Goal: Task Accomplishment & Management: Manage account settings

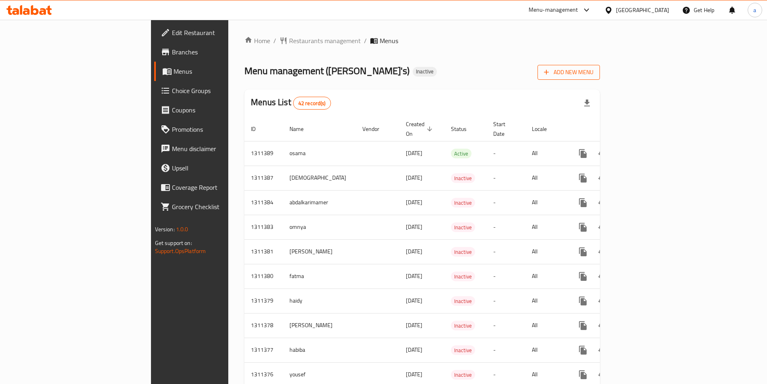
click at [594, 68] on span "Add New Menu" at bounding box center [569, 72] width 50 height 10
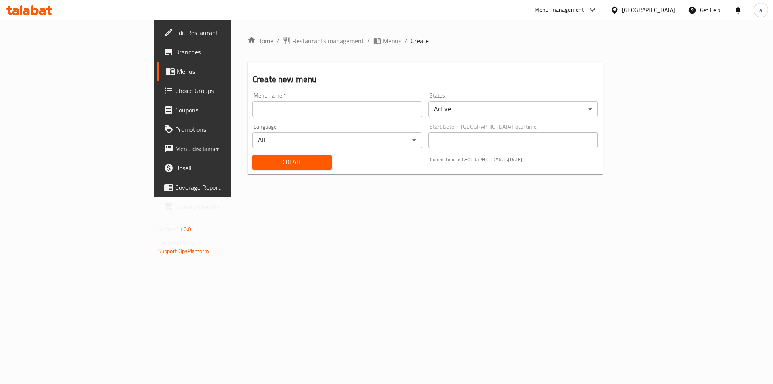
click at [253, 116] on input "text" at bounding box center [338, 109] width 170 height 16
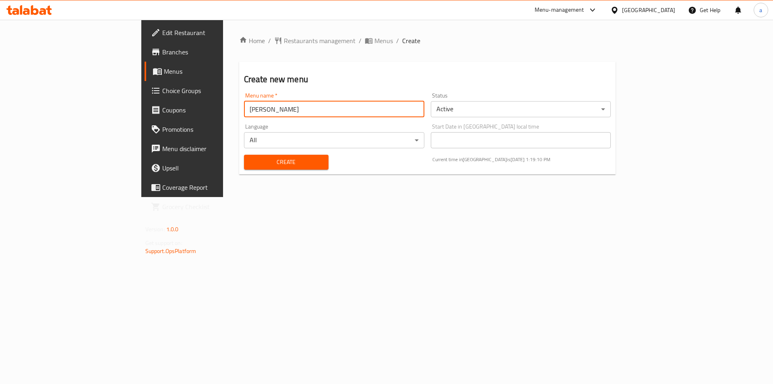
type input "Amir"
click at [501, 112] on body "​ Menu-management United Arab Emirates Get Help a Edit Restaurant Branches Menu…" at bounding box center [386, 202] width 773 height 364
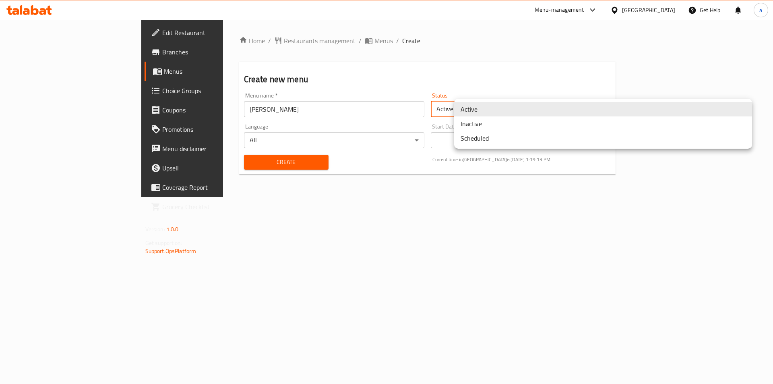
click at [510, 126] on li "Inactive" at bounding box center [603, 123] width 298 height 15
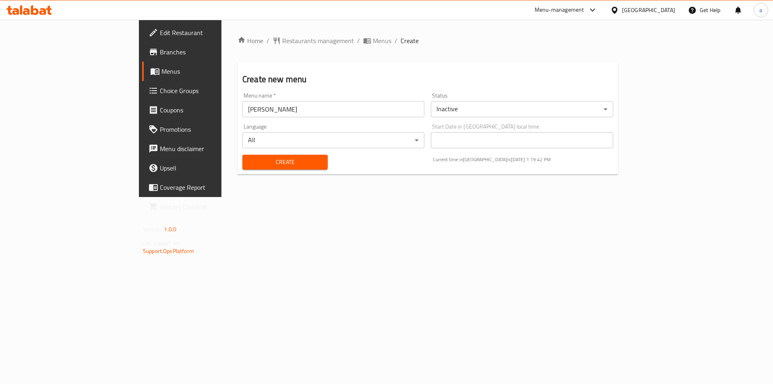
click at [249, 160] on span "Create" at bounding box center [285, 162] width 73 height 10
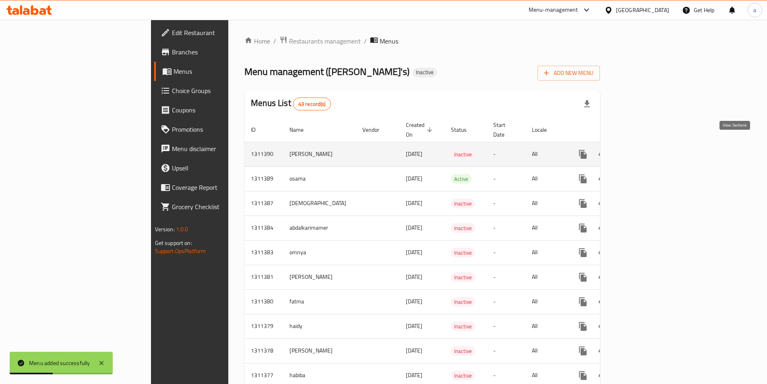
click at [646, 149] on icon "enhanced table" at bounding box center [641, 154] width 10 height 10
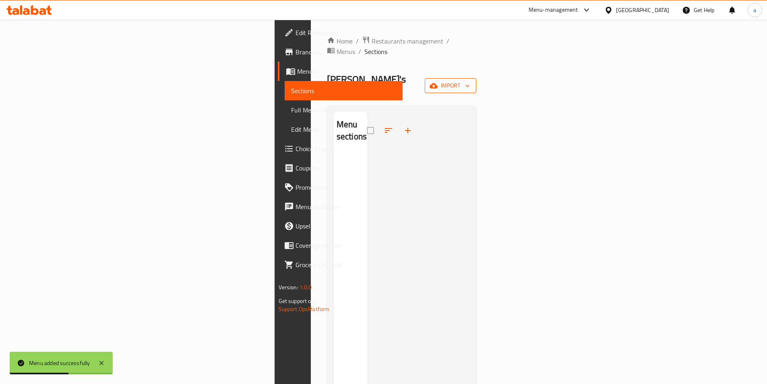
click at [470, 81] on span "import" at bounding box center [450, 86] width 39 height 10
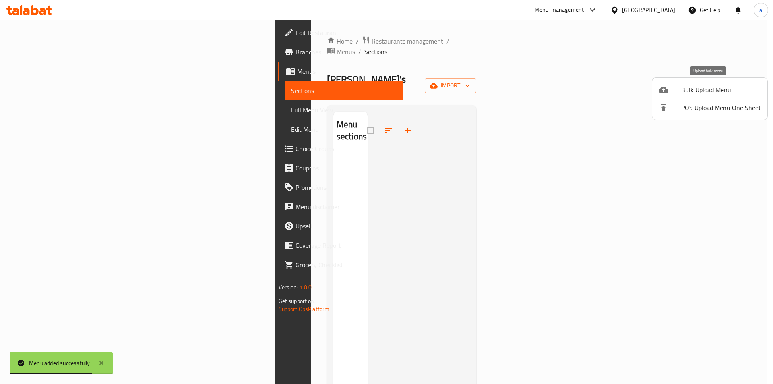
click at [715, 88] on span "Bulk Upload Menu" at bounding box center [722, 90] width 80 height 10
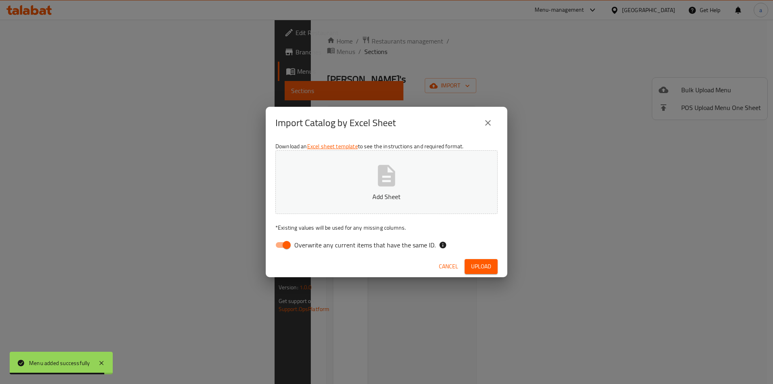
click at [402, 199] on p "Add Sheet" at bounding box center [386, 197] width 197 height 10
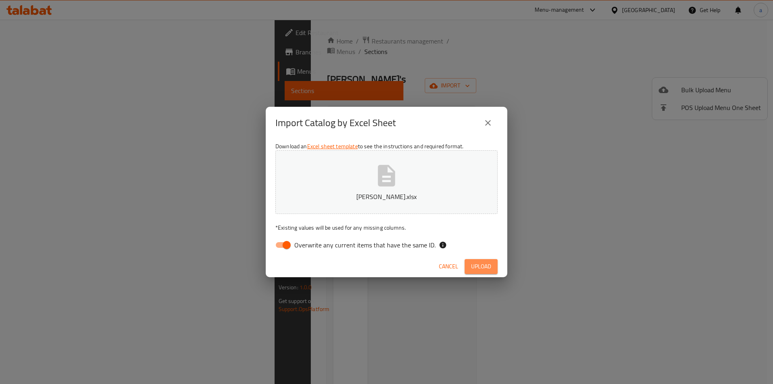
click at [478, 264] on span "Upload" at bounding box center [481, 266] width 20 height 10
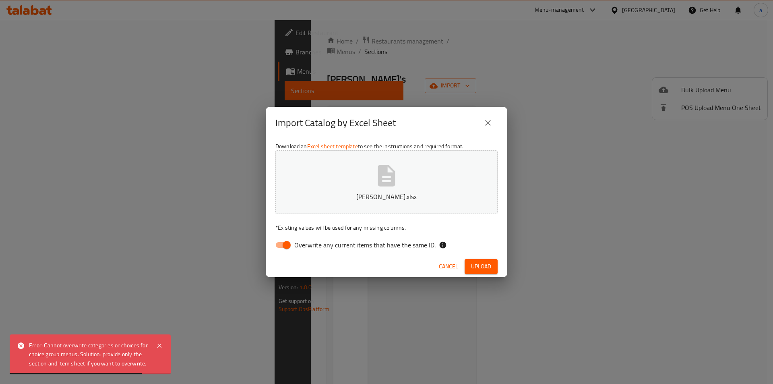
click at [385, 193] on p "Amir Done.xlsx" at bounding box center [386, 197] width 197 height 10
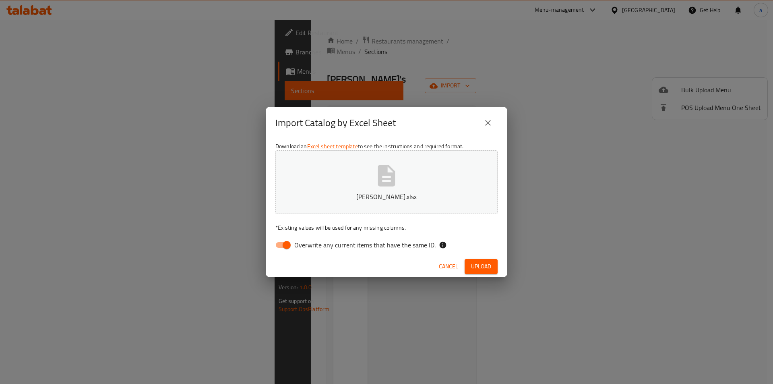
click at [286, 248] on input "Overwrite any current items that have the same ID." at bounding box center [287, 244] width 46 height 15
click at [286, 248] on input "Overwrite any current items that have the same ID." at bounding box center [279, 244] width 46 height 15
click at [494, 265] on button "Upload" at bounding box center [481, 266] width 33 height 15
click at [285, 240] on input "Overwrite any current items that have the same ID." at bounding box center [287, 244] width 46 height 15
checkbox input "false"
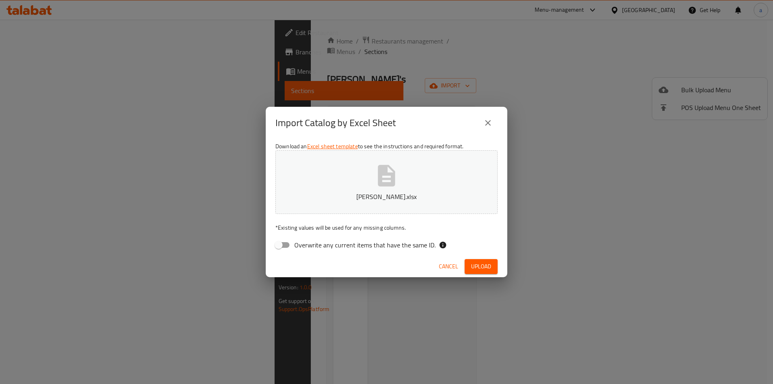
click at [487, 264] on span "Upload" at bounding box center [481, 266] width 20 height 10
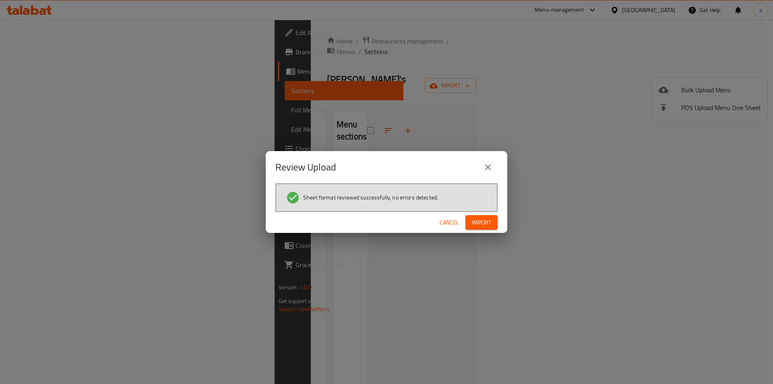
click at [489, 227] on span "Import" at bounding box center [481, 223] width 19 height 10
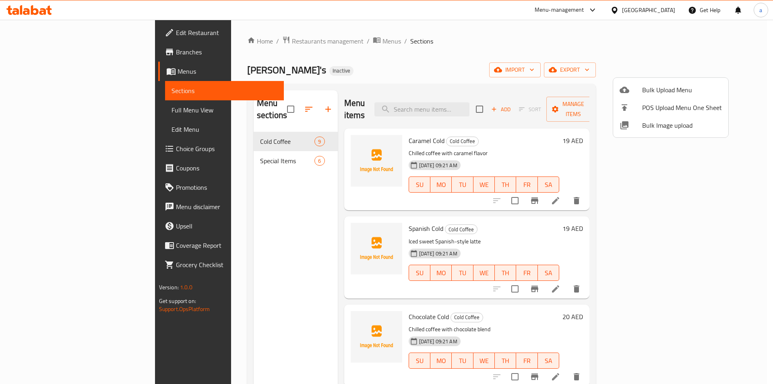
drag, startPoint x: 740, startPoint y: 151, endPoint x: 744, endPoint y: 187, distance: 36.0
click at [744, 187] on div at bounding box center [386, 192] width 773 height 384
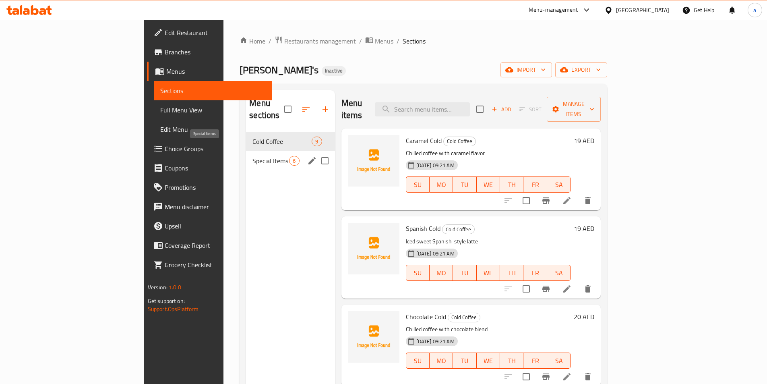
click at [253, 156] on span "Special Items" at bounding box center [271, 161] width 37 height 10
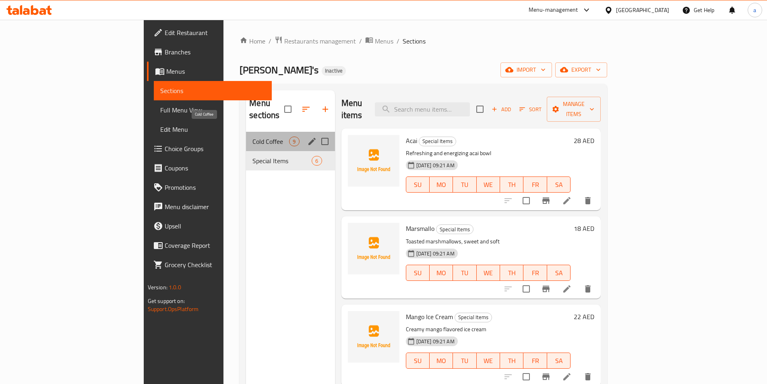
click at [253, 137] on span "Cold Coffee" at bounding box center [271, 142] width 37 height 10
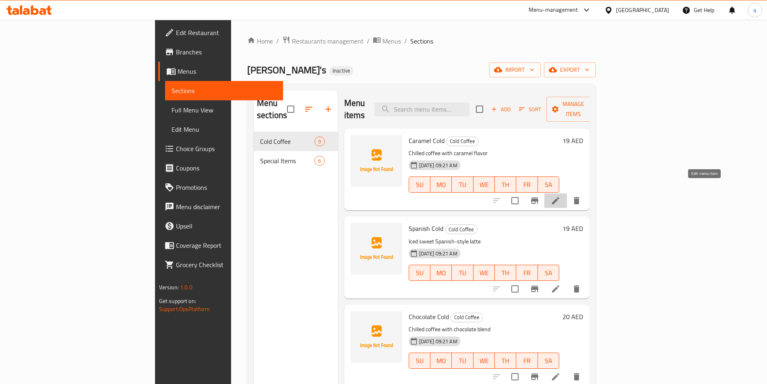
click at [561, 196] on icon at bounding box center [556, 201] width 10 height 10
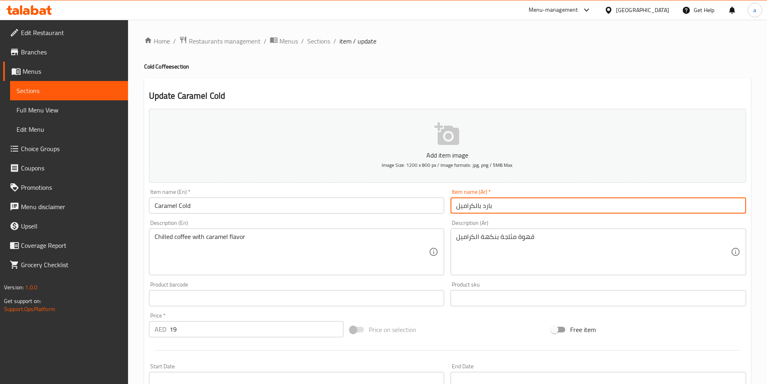
drag, startPoint x: 476, startPoint y: 205, endPoint x: 481, endPoint y: 207, distance: 5.5
click at [481, 207] on input "بارد بالكراميل" at bounding box center [599, 205] width 296 height 16
drag, startPoint x: 457, startPoint y: 206, endPoint x: 477, endPoint y: 211, distance: 20.8
click at [477, 211] on input "بارد بالكراميل" at bounding box center [599, 205] width 296 height 16
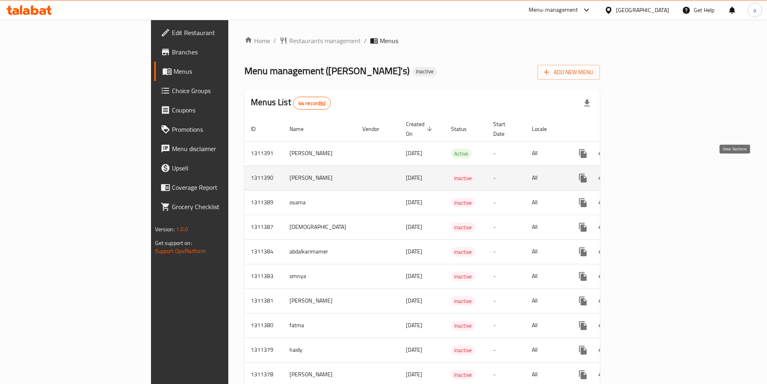
click at [646, 173] on icon "enhanced table" at bounding box center [641, 178] width 10 height 10
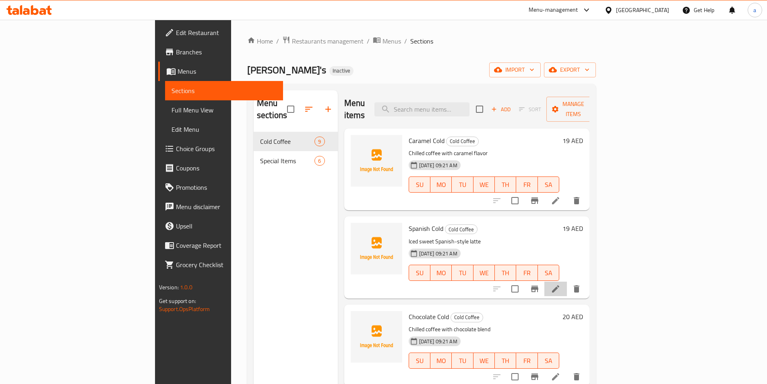
click at [567, 282] on li at bounding box center [556, 289] width 23 height 15
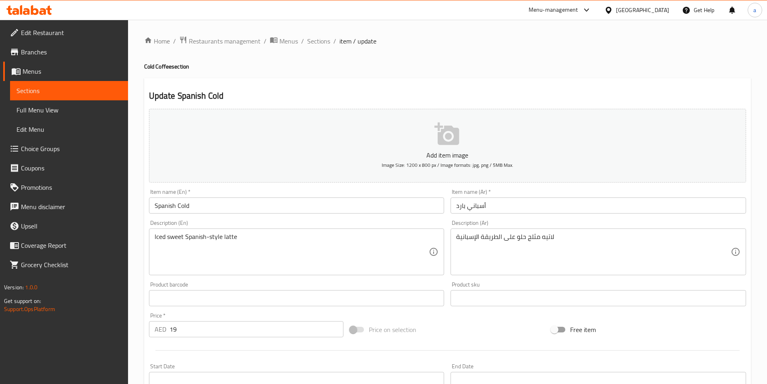
click at [40, 86] on span "Sections" at bounding box center [69, 91] width 105 height 10
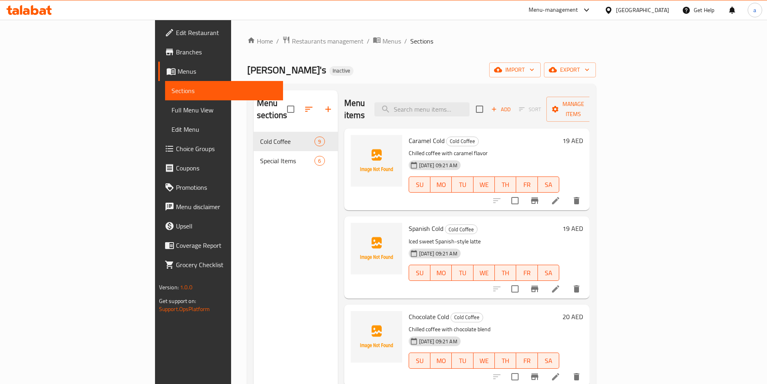
click at [560, 197] on icon at bounding box center [555, 200] width 7 height 7
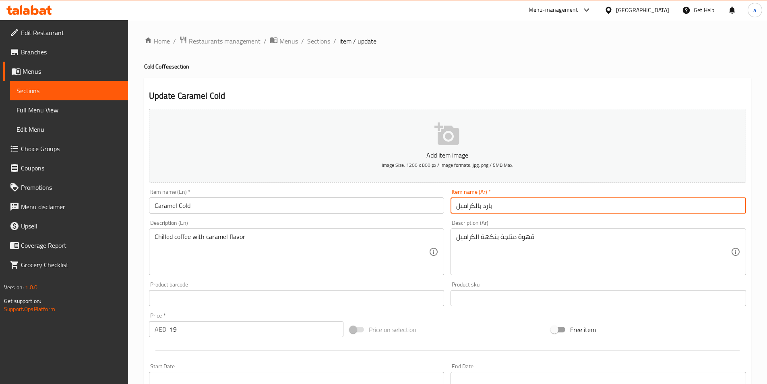
drag, startPoint x: 477, startPoint y: 207, endPoint x: 481, endPoint y: 206, distance: 4.1
click at [481, 206] on input "بارد بالكراميل" at bounding box center [599, 205] width 296 height 16
drag, startPoint x: 477, startPoint y: 205, endPoint x: 486, endPoint y: 206, distance: 8.9
click at [486, 206] on input "باردكراميل" at bounding box center [599, 205] width 296 height 16
paste input "بارد"
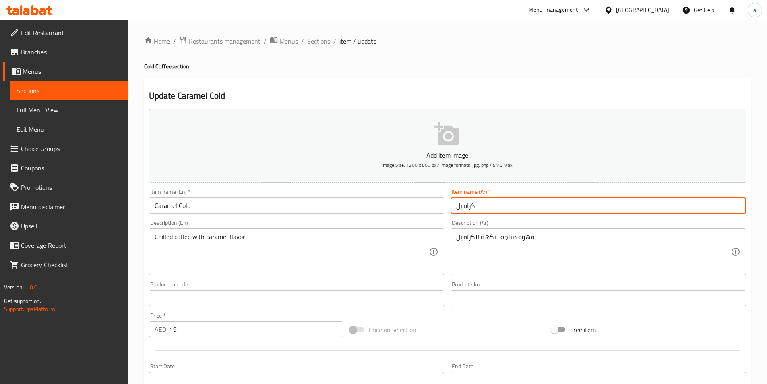
click at [483, 206] on input "كراميل" at bounding box center [599, 205] width 296 height 16
paste input "بارد"
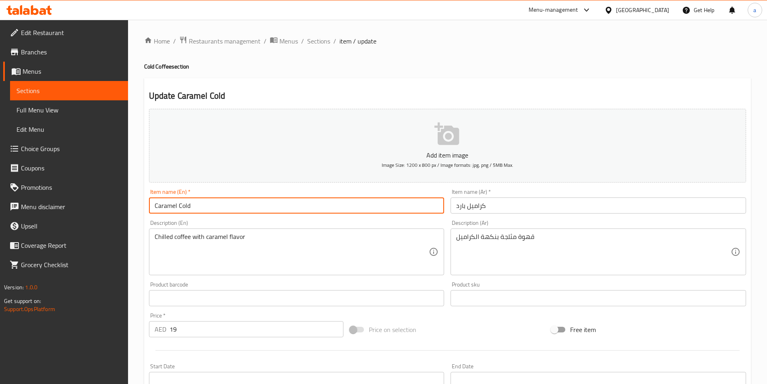
drag, startPoint x: 153, startPoint y: 205, endPoint x: 176, endPoint y: 204, distance: 23.0
click at [176, 204] on input "Caramel Cold" at bounding box center [297, 205] width 296 height 16
click at [541, 201] on input "كراميل بارد" at bounding box center [599, 205] width 296 height 16
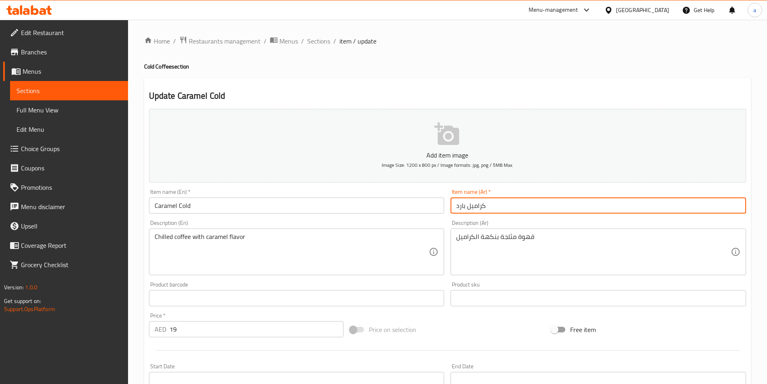
click at [475, 210] on input "كراميل بارد" at bounding box center [599, 205] width 296 height 16
paste input "text"
type input "كراميل بارد"
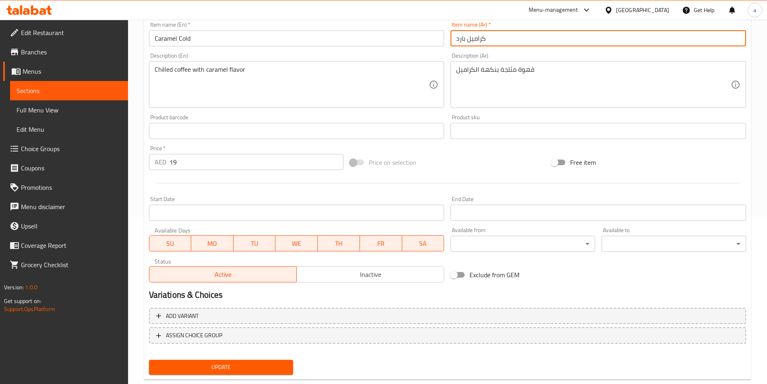
scroll to position [185, 0]
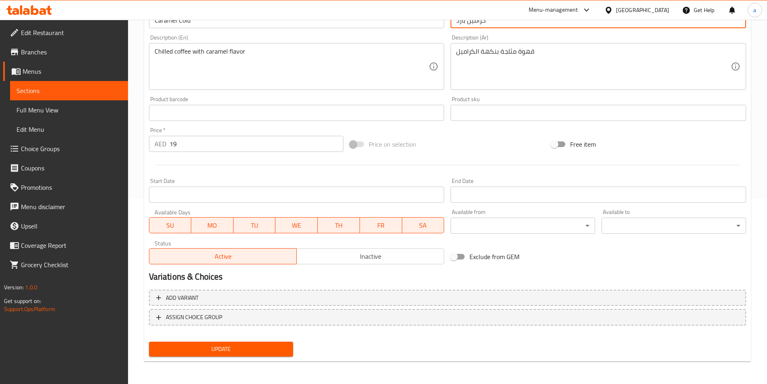
click at [236, 354] on span "Update" at bounding box center [221, 349] width 132 height 10
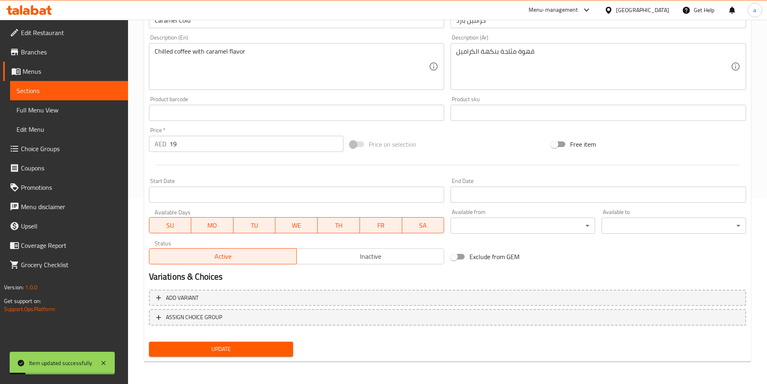
click at [74, 89] on span "Sections" at bounding box center [69, 91] width 105 height 10
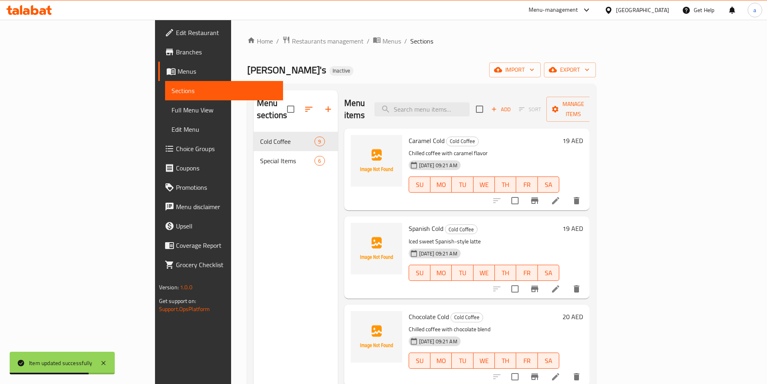
click at [561, 372] on icon at bounding box center [556, 377] width 10 height 10
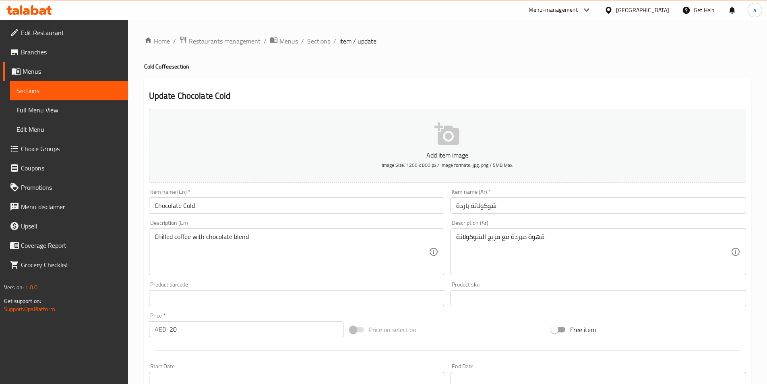
click at [39, 93] on span "Sections" at bounding box center [69, 91] width 105 height 10
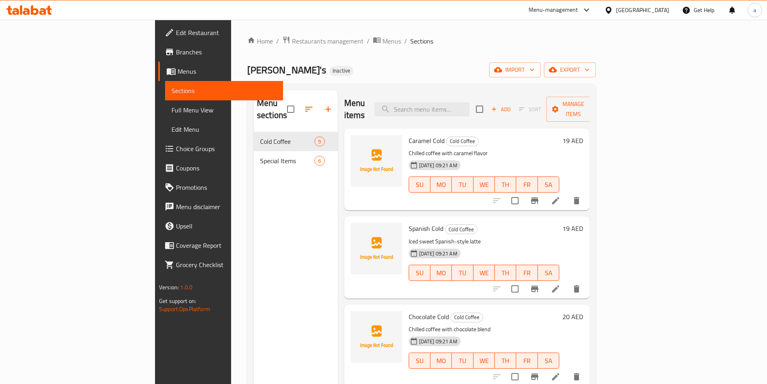
click at [351, 165] on img at bounding box center [377, 161] width 52 height 52
click at [567, 195] on li at bounding box center [556, 200] width 23 height 15
click at [567, 282] on li at bounding box center [556, 289] width 23 height 15
click at [567, 369] on li at bounding box center [556, 376] width 23 height 15
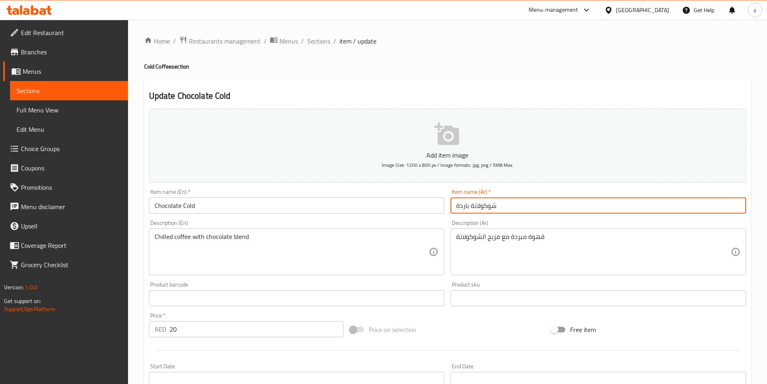
click at [460, 208] on input "شوكولاتة باردة" at bounding box center [599, 205] width 296 height 16
click at [35, 88] on span "Sections" at bounding box center [69, 91] width 105 height 10
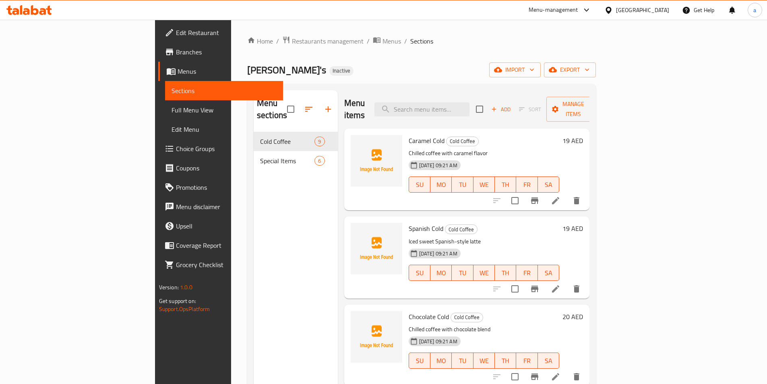
click at [561, 196] on icon at bounding box center [556, 201] width 10 height 10
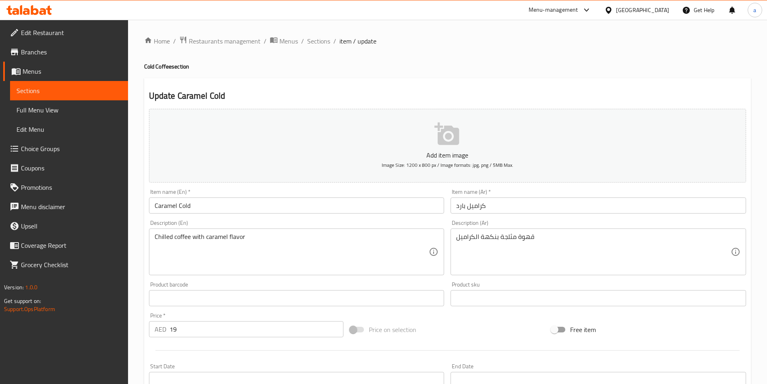
click at [457, 205] on input "كراميل بارد" at bounding box center [599, 205] width 296 height 16
click at [36, 89] on span "Sections" at bounding box center [69, 91] width 105 height 10
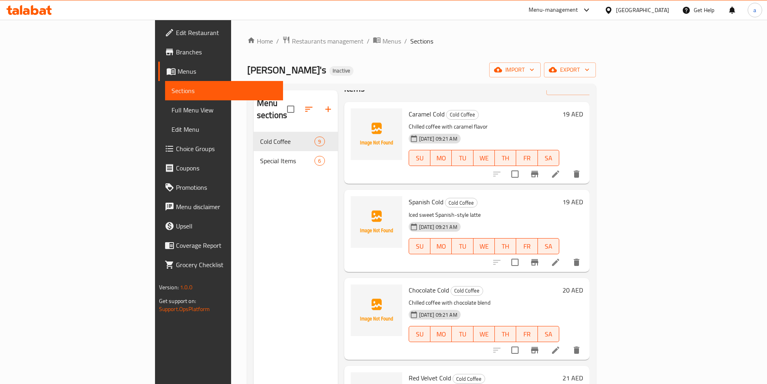
scroll to position [40, 0]
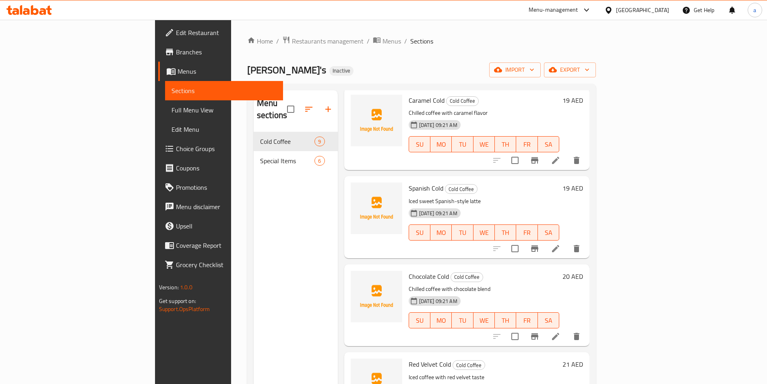
click at [560, 333] on icon at bounding box center [555, 336] width 7 height 7
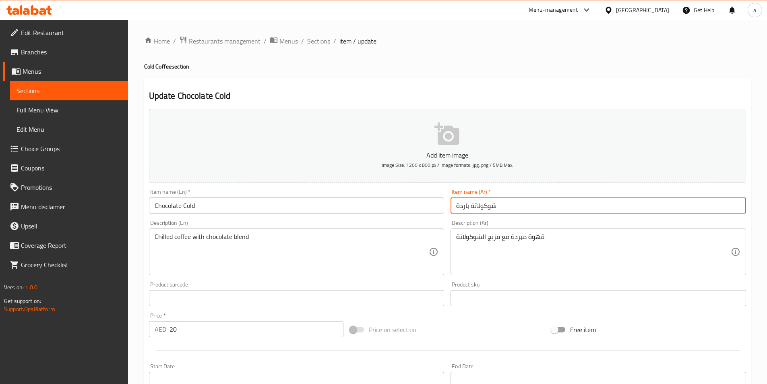
click at [459, 206] on input "شوكولاتة باردة" at bounding box center [599, 205] width 296 height 16
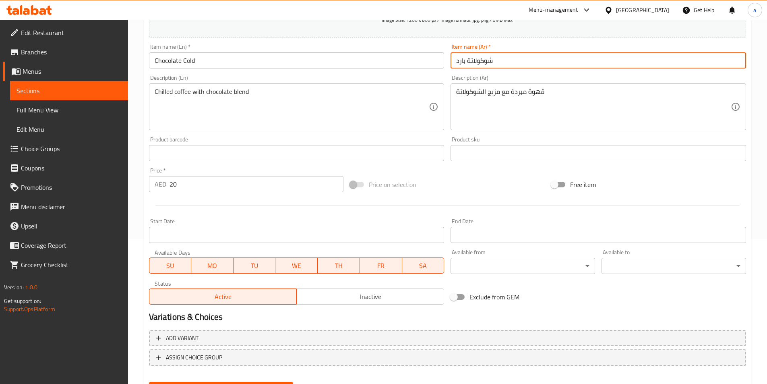
scroll to position [185, 0]
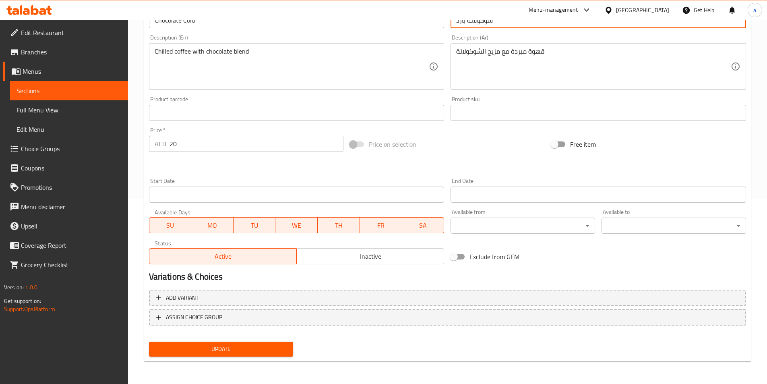
type input "شوكولاتة بارد"
click at [253, 349] on span "Update" at bounding box center [221, 349] width 132 height 10
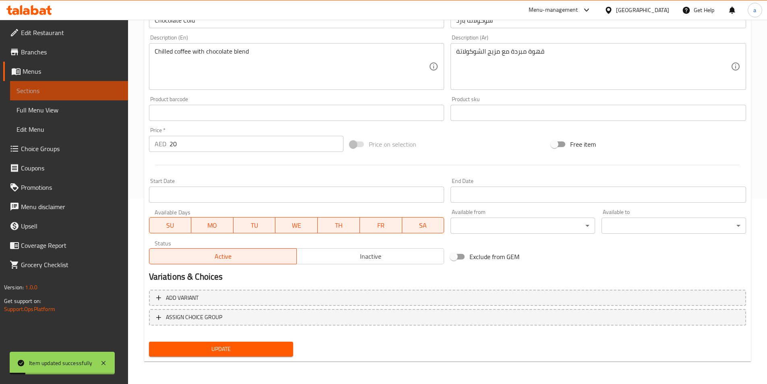
click at [35, 93] on span "Sections" at bounding box center [69, 91] width 105 height 10
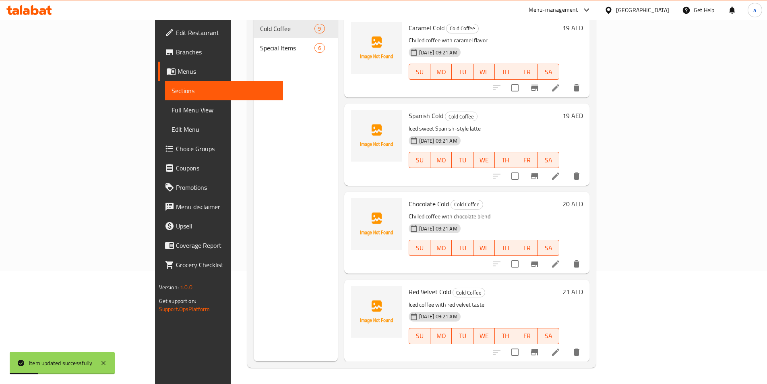
scroll to position [40, 0]
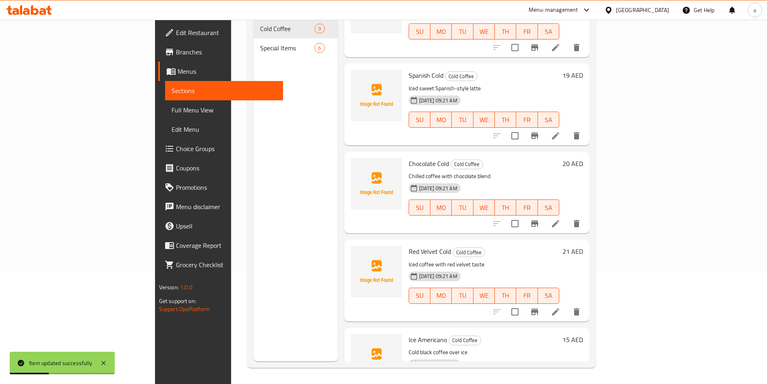
click at [567, 305] on li at bounding box center [556, 312] width 23 height 15
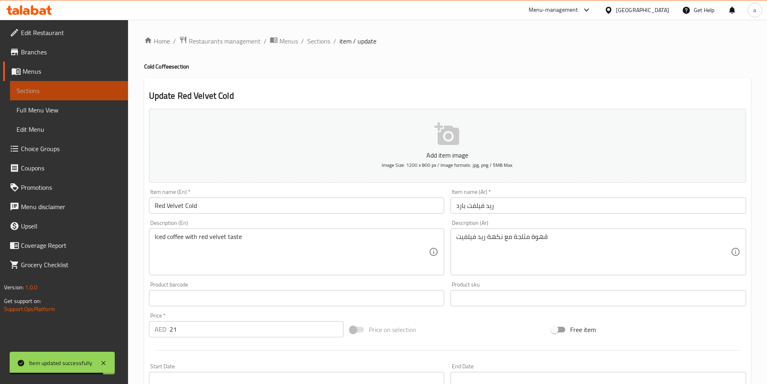
click at [30, 91] on span "Sections" at bounding box center [69, 91] width 105 height 10
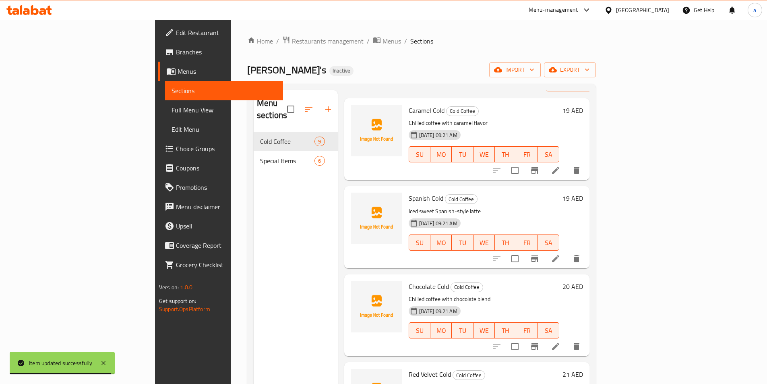
scroll to position [81, 0]
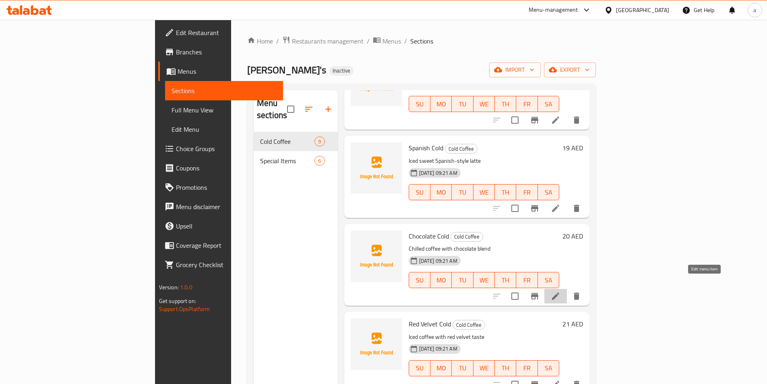
click at [560, 292] on icon at bounding box center [555, 295] width 7 height 7
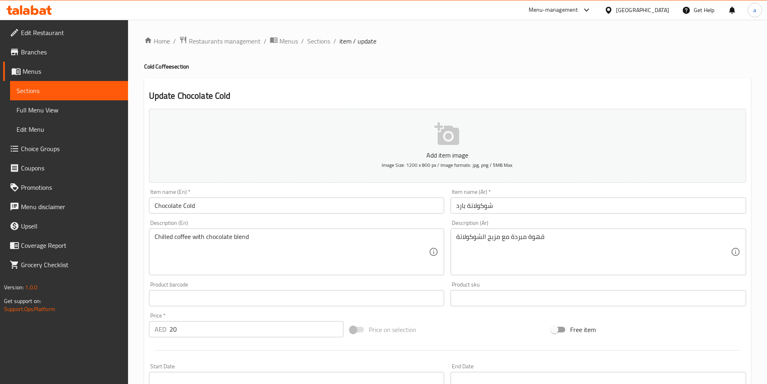
click at [25, 93] on span "Sections" at bounding box center [69, 91] width 105 height 10
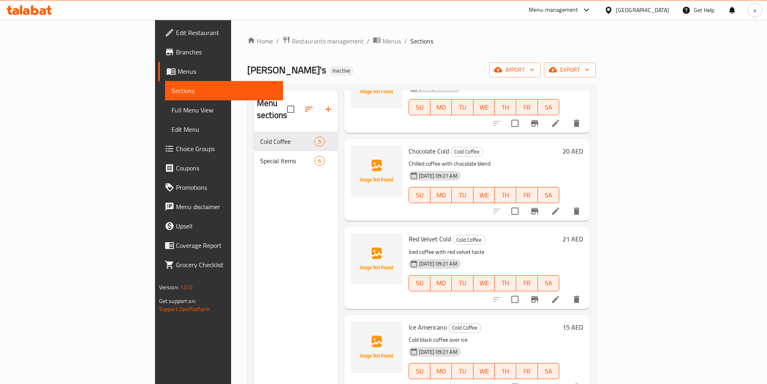
scroll to position [201, 0]
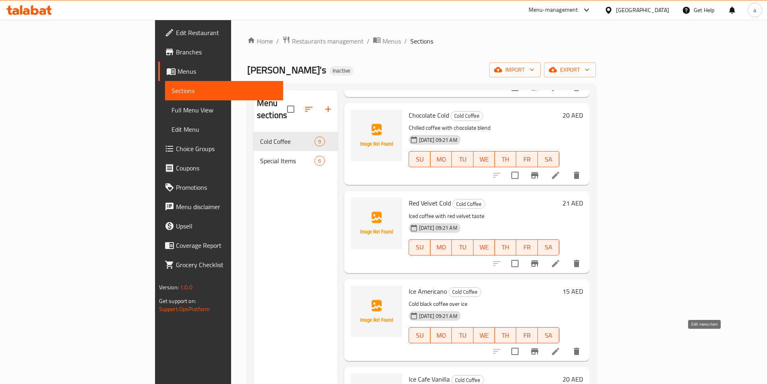
click at [561, 346] on icon at bounding box center [556, 351] width 10 height 10
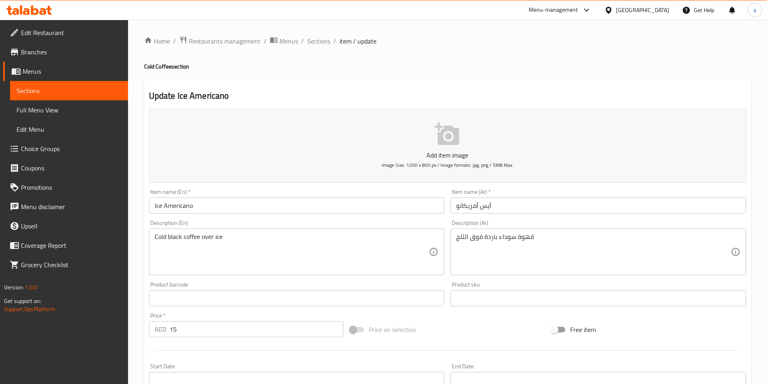
click at [15, 93] on link "Sections" at bounding box center [69, 90] width 118 height 19
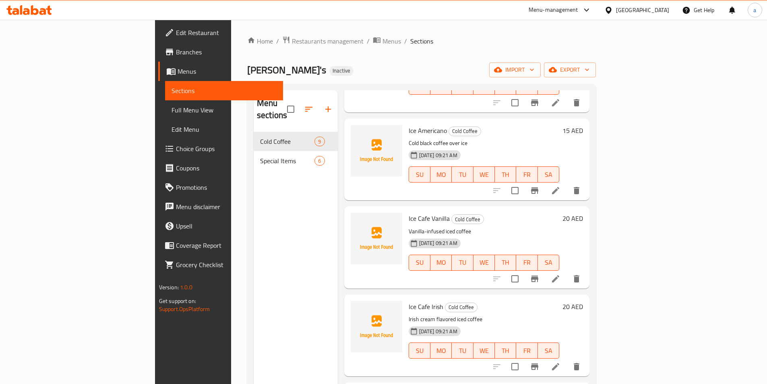
scroll to position [363, 0]
click at [561, 274] on icon at bounding box center [556, 279] width 10 height 10
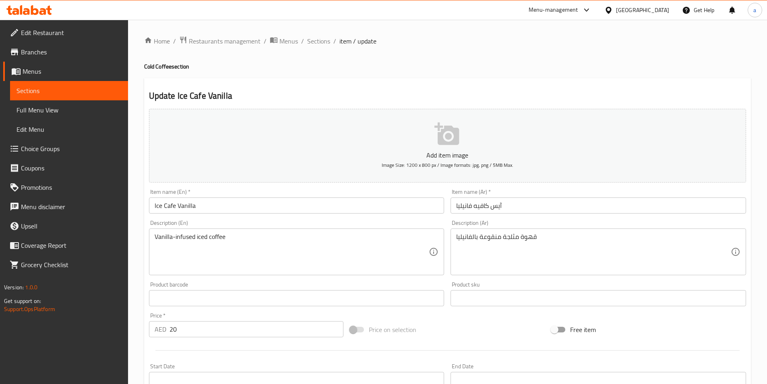
click at [33, 93] on span "Sections" at bounding box center [69, 91] width 105 height 10
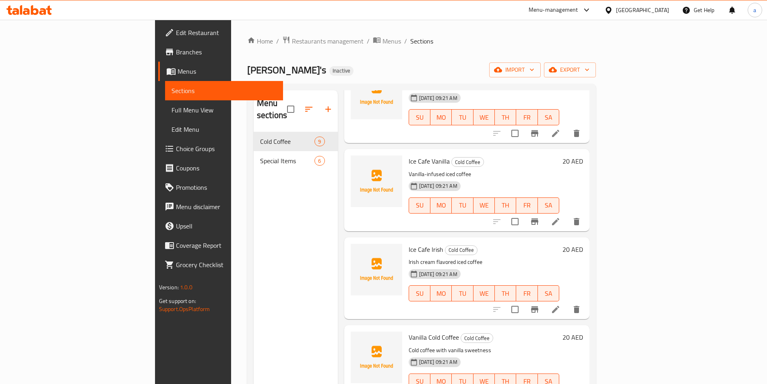
scroll to position [428, 0]
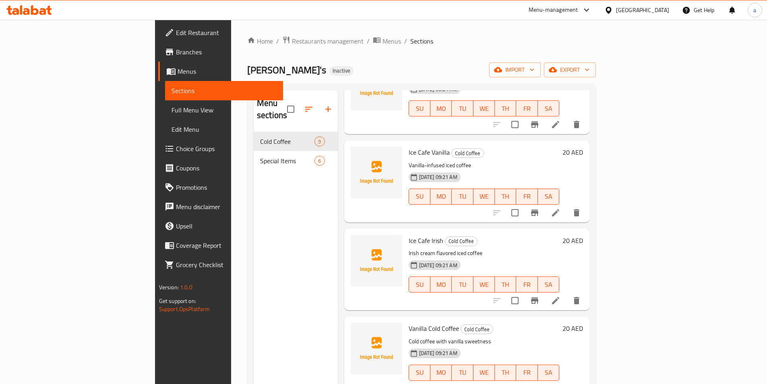
click at [567, 294] on li at bounding box center [556, 300] width 23 height 15
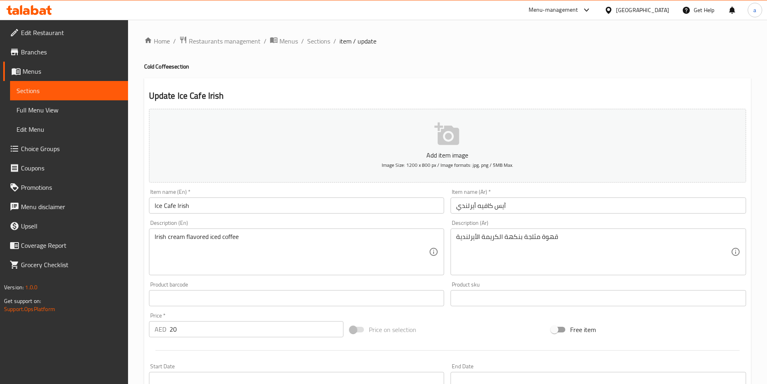
click at [21, 86] on span "Sections" at bounding box center [69, 91] width 105 height 10
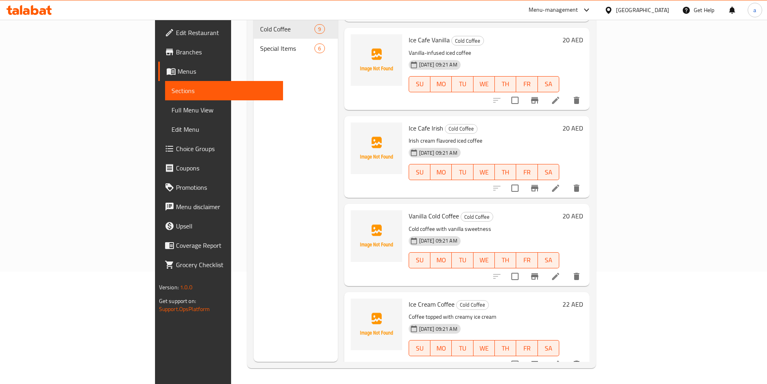
scroll to position [113, 0]
click at [561, 271] on icon at bounding box center [556, 276] width 10 height 10
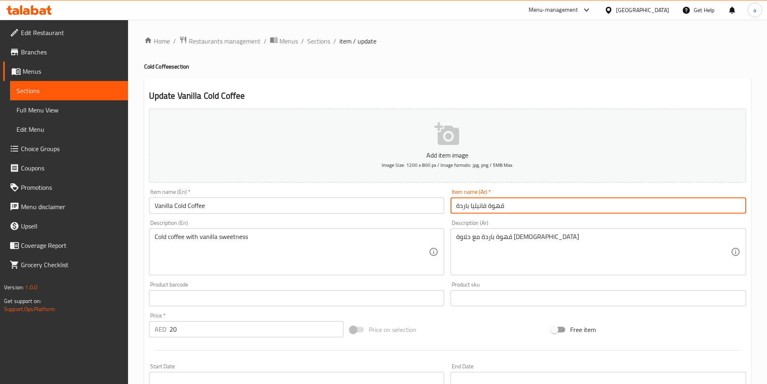
click at [459, 207] on input "قهوة فانيليا باردة" at bounding box center [599, 205] width 296 height 16
click at [497, 219] on div "Description (Ar) قهوة باردة مع حلاوة الفانيليا Description (Ar)" at bounding box center [599, 248] width 302 height 62
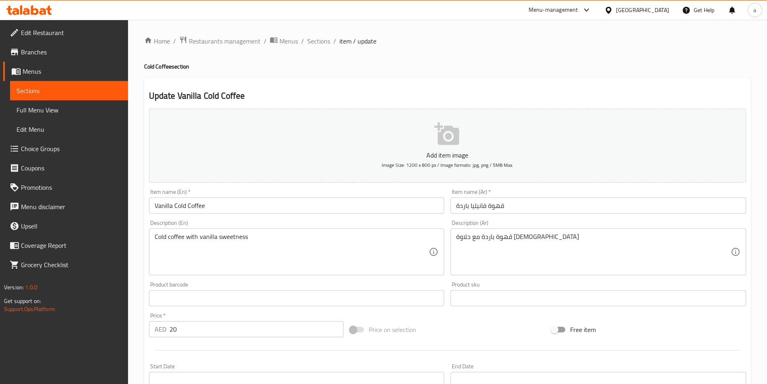
click at [29, 91] on span "Sections" at bounding box center [69, 91] width 105 height 10
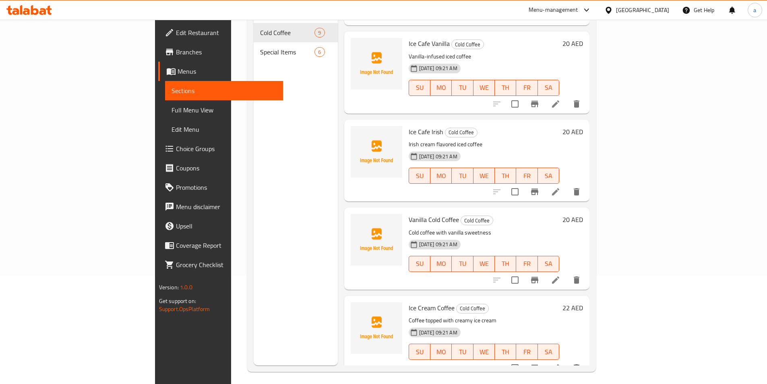
scroll to position [113, 0]
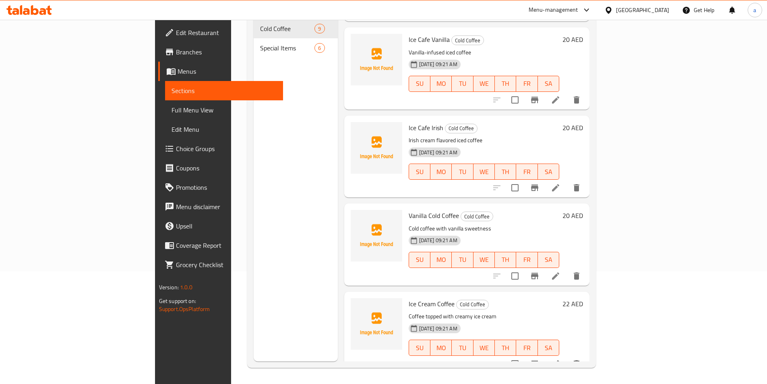
click at [567, 357] on li at bounding box center [556, 364] width 23 height 15
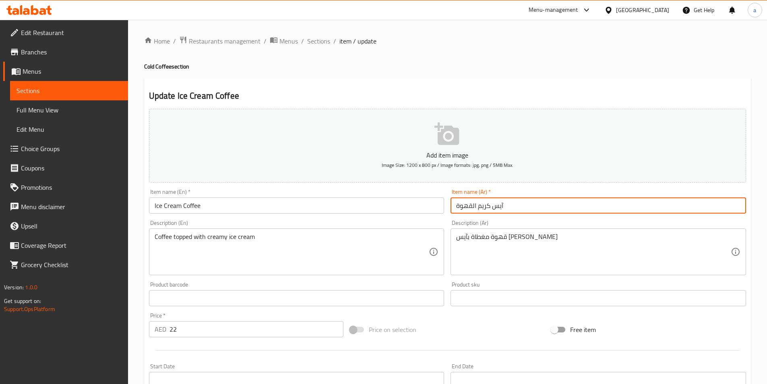
click at [476, 208] on input "آيس كريم القهوة" at bounding box center [599, 205] width 296 height 16
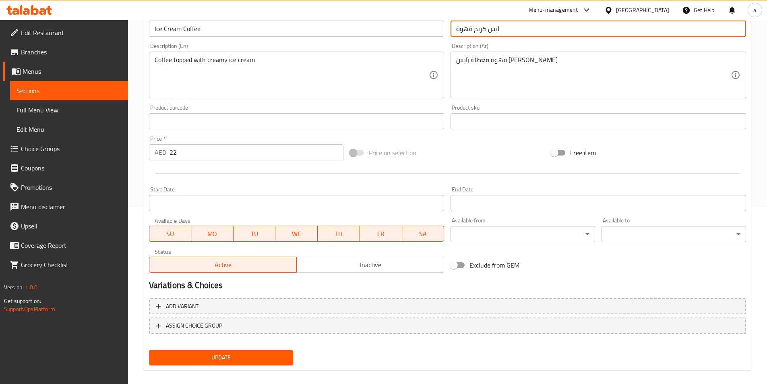
scroll to position [185, 0]
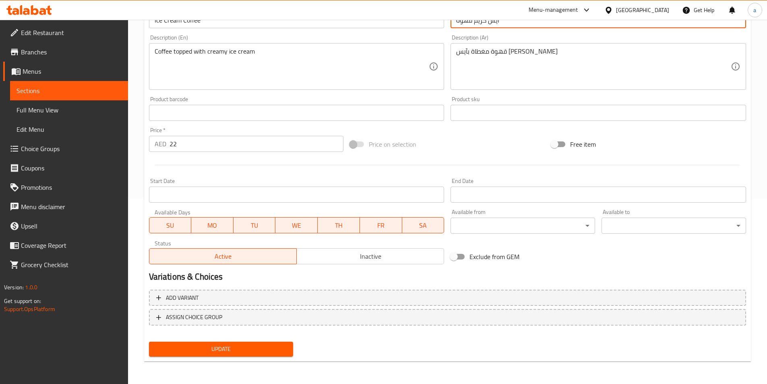
type input "آيس كريم قهوة"
click at [214, 354] on span "Update" at bounding box center [221, 349] width 132 height 10
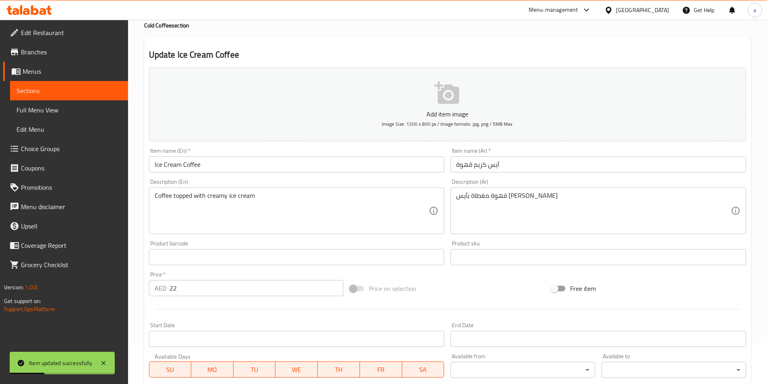
scroll to position [0, 0]
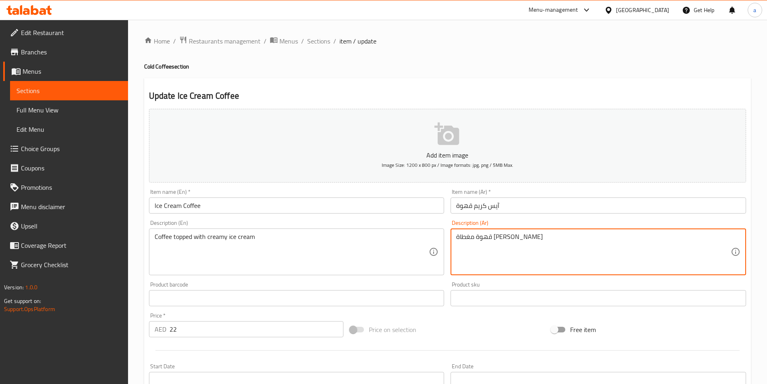
type textarea "قهوة مغطاة بآيس كريم كريمي"
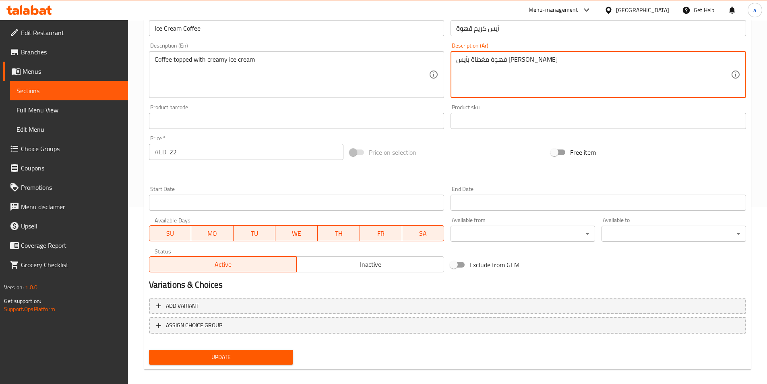
scroll to position [185, 0]
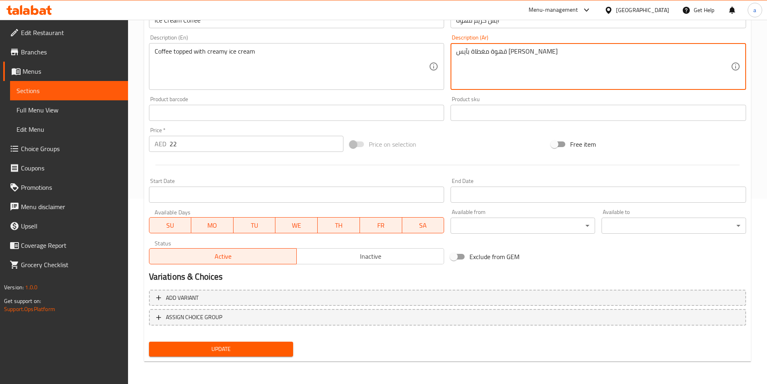
click at [211, 346] on span "Update" at bounding box center [221, 349] width 132 height 10
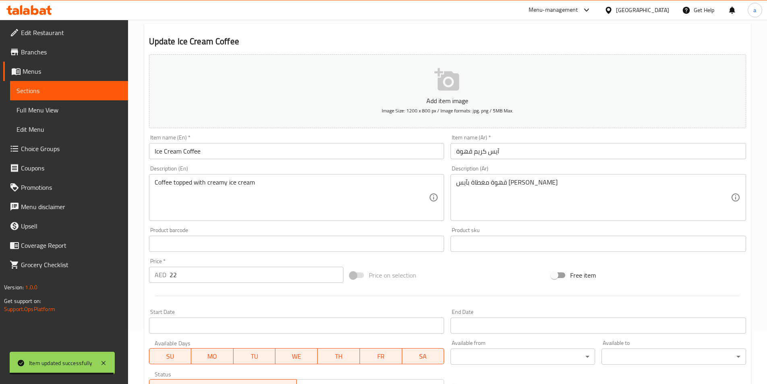
scroll to position [81, 0]
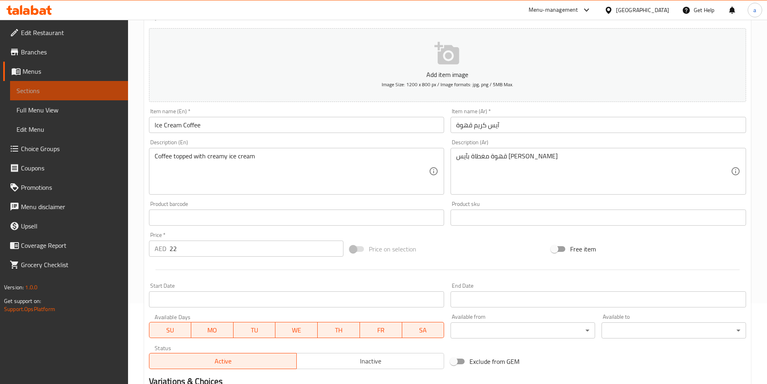
click at [70, 87] on span "Sections" at bounding box center [69, 91] width 105 height 10
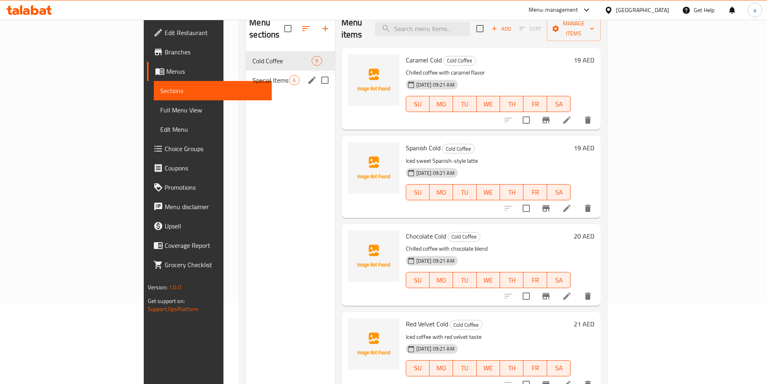
click at [246, 75] on div "Special Items 6" at bounding box center [290, 79] width 89 height 19
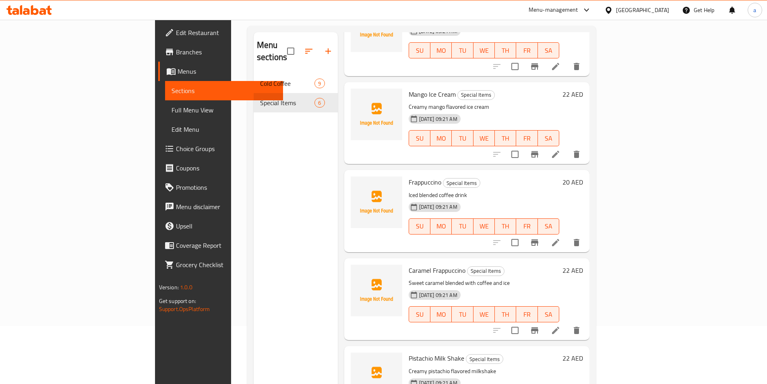
scroll to position [81, 0]
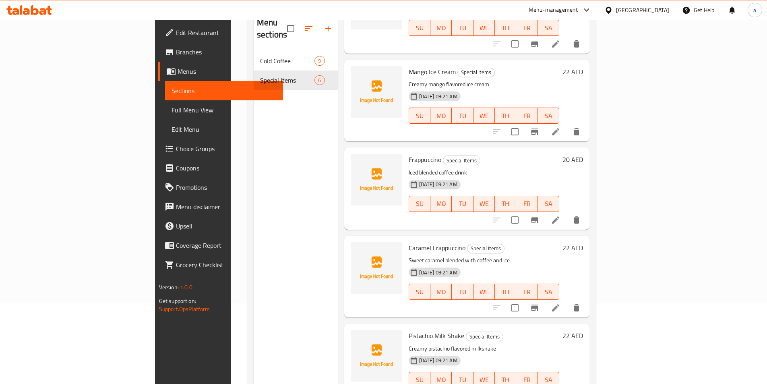
drag, startPoint x: 269, startPoint y: 274, endPoint x: 260, endPoint y: 268, distance: 10.8
click at [269, 273] on div "Menu sections Cold Coffee 9 Special Items 6" at bounding box center [296, 202] width 84 height 384
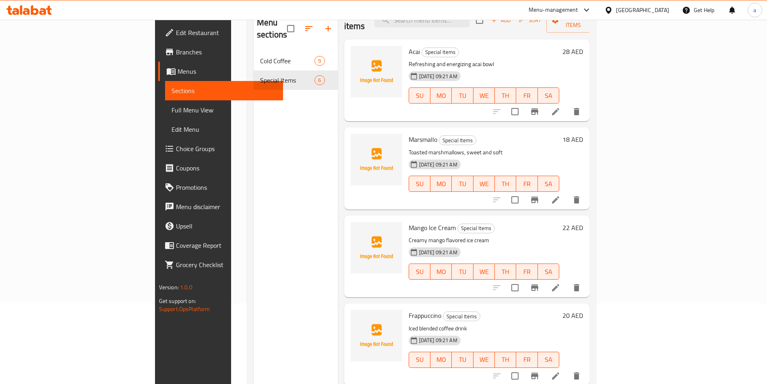
scroll to position [0, 0]
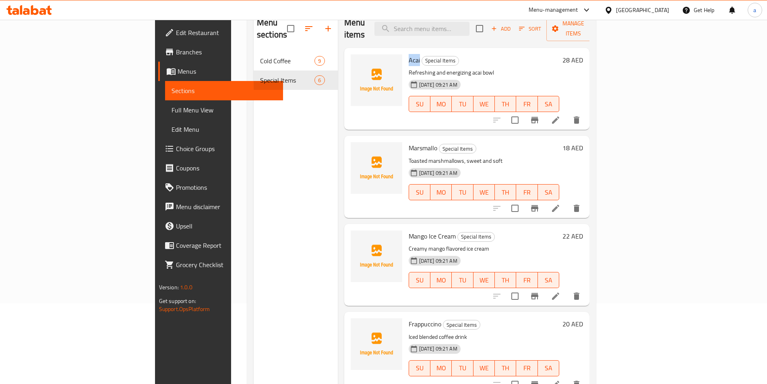
drag, startPoint x: 369, startPoint y: 47, endPoint x: 381, endPoint y: 47, distance: 11.7
click at [406, 51] on div "Acai Special Items Refreshing and energizing acai bowl 13-09-2025 09:21 AM SU M…" at bounding box center [485, 88] width 158 height 75
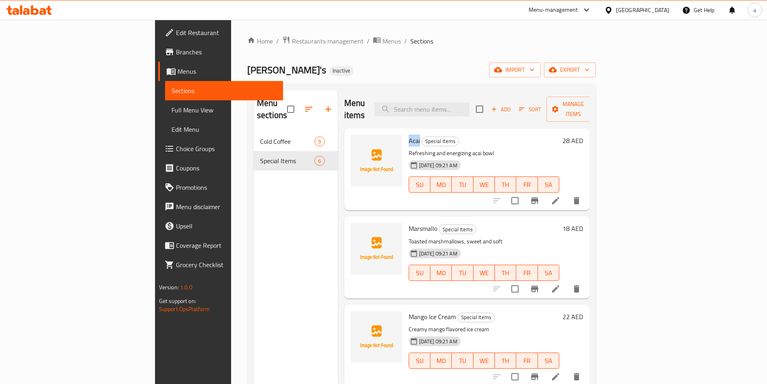
copy span "Acai"
click at [261, 200] on div "Menu sections Cold Coffee 9 Special Items 6" at bounding box center [296, 282] width 84 height 384
click at [561, 196] on icon at bounding box center [556, 201] width 10 height 10
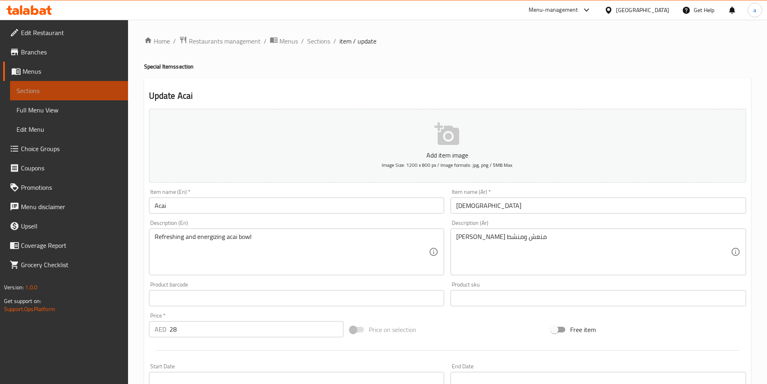
click at [34, 93] on span "Sections" at bounding box center [69, 91] width 105 height 10
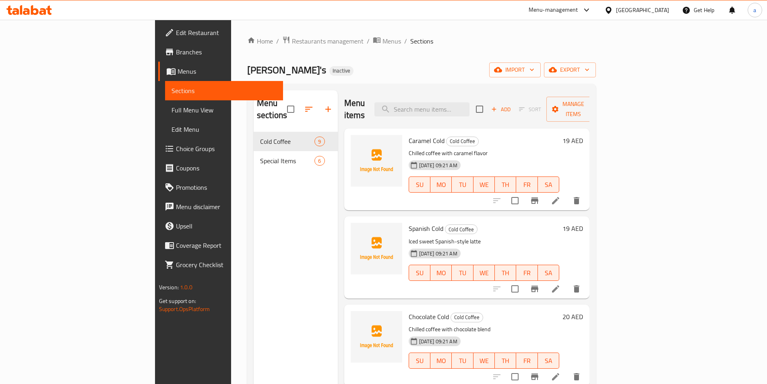
click at [561, 196] on icon at bounding box center [556, 201] width 10 height 10
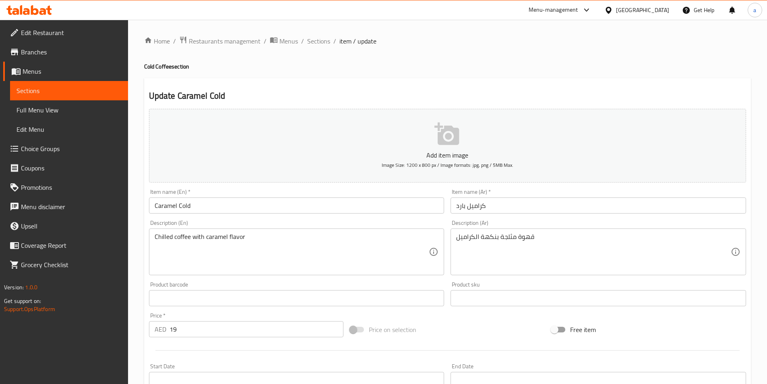
click at [35, 93] on span "Sections" at bounding box center [69, 91] width 105 height 10
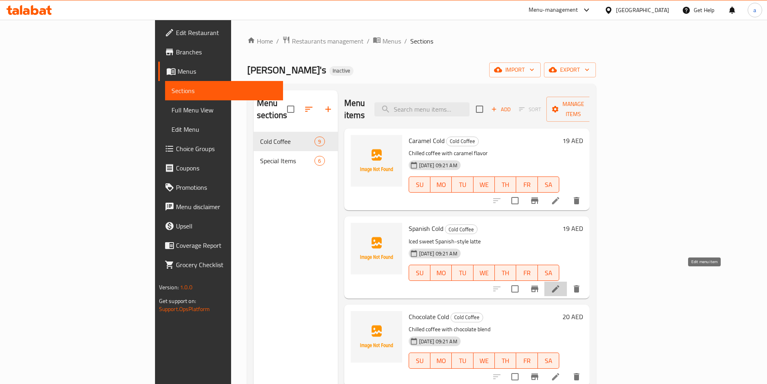
click at [560, 285] on icon at bounding box center [555, 288] width 7 height 7
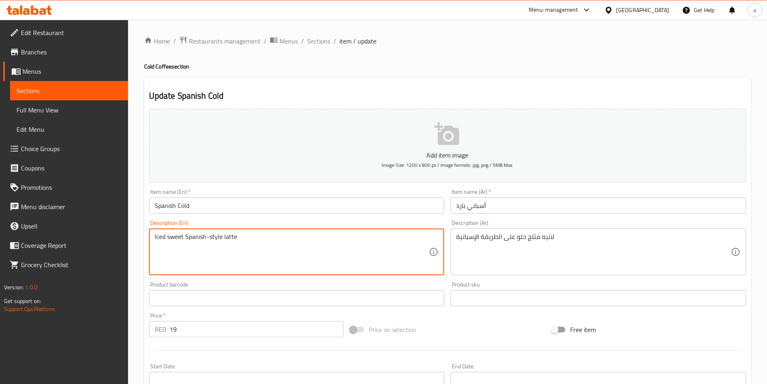
drag, startPoint x: 301, startPoint y: 239, endPoint x: 154, endPoint y: 234, distance: 147.5
click at [133, 266] on div "Home / Restaurants management / Menus / Sections / item / update Cold Coffee se…" at bounding box center [447, 294] width 639 height 549
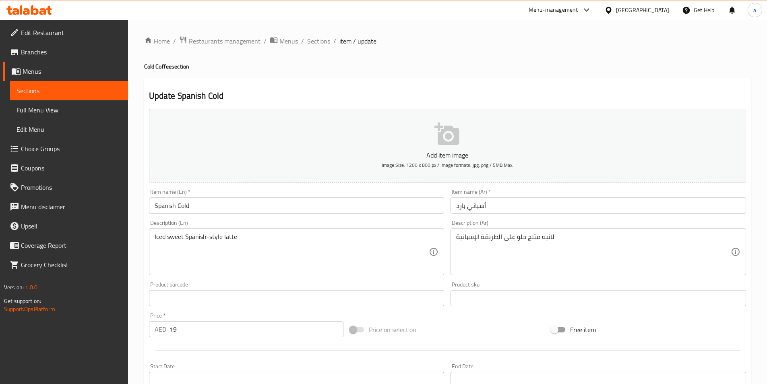
drag, startPoint x: 461, startPoint y: 238, endPoint x: 544, endPoint y: 240, distance: 83.0
click at [544, 240] on div "لاتيه مثلج حلو على الطريقة الإسبانية Description (Ar)" at bounding box center [599, 251] width 296 height 47
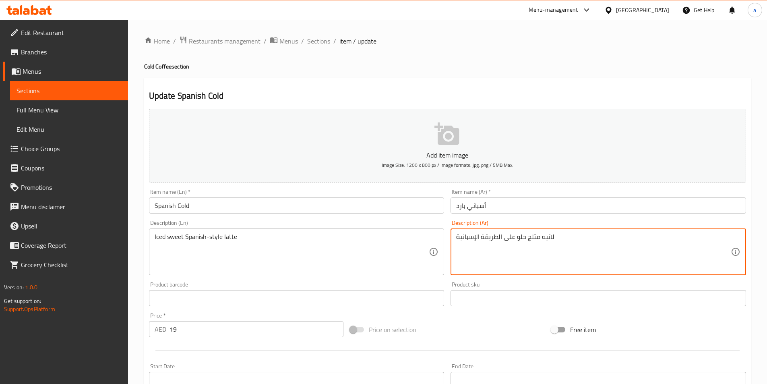
drag, startPoint x: 560, startPoint y: 239, endPoint x: 433, endPoint y: 235, distance: 127.0
click at [433, 235] on div "Add item image Image Size: 1200 x 800 px / Image formats: jpg, png / 5MB Max. I…" at bounding box center [448, 279] width 604 height 347
click at [488, 253] on textarea "لاتيه مثلج حلو على الطريقة الإسبانية" at bounding box center [593, 252] width 275 height 38
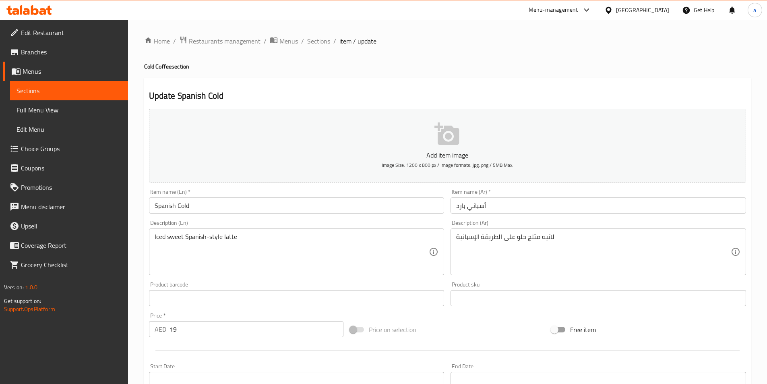
click at [24, 89] on span "Sections" at bounding box center [69, 91] width 105 height 10
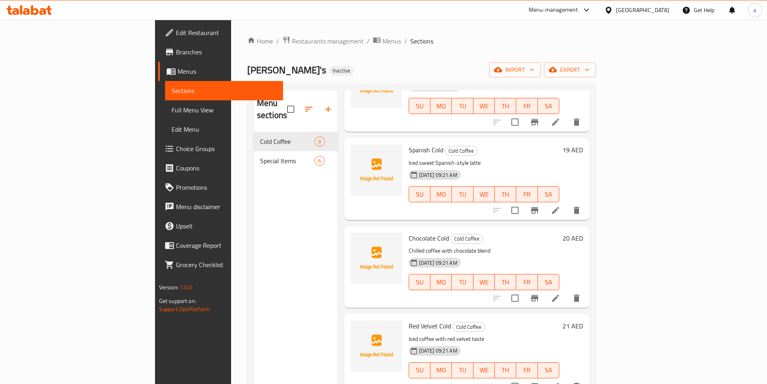
scroll to position [81, 0]
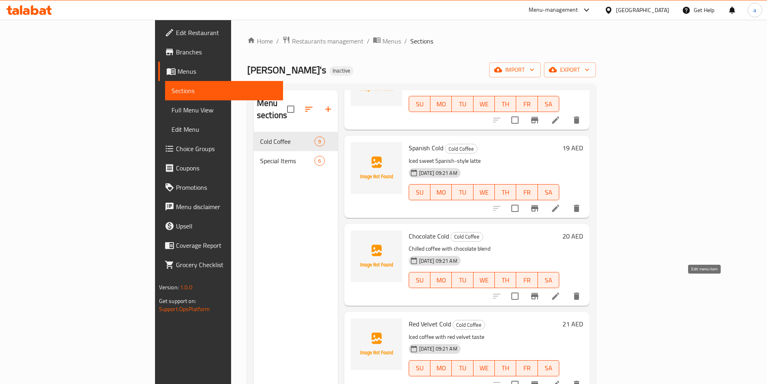
click at [561, 291] on icon at bounding box center [556, 296] width 10 height 10
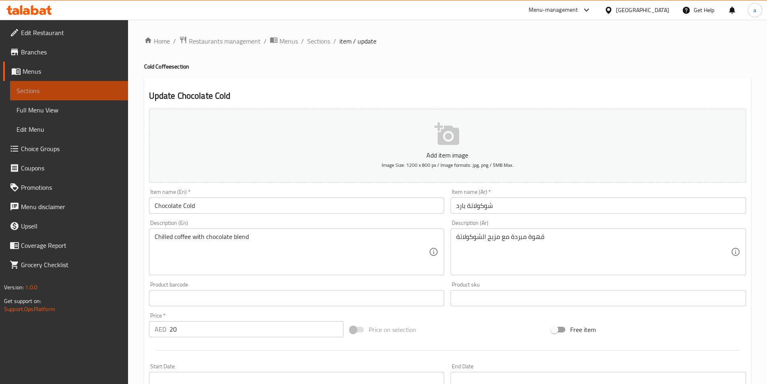
click at [22, 94] on span "Sections" at bounding box center [69, 91] width 105 height 10
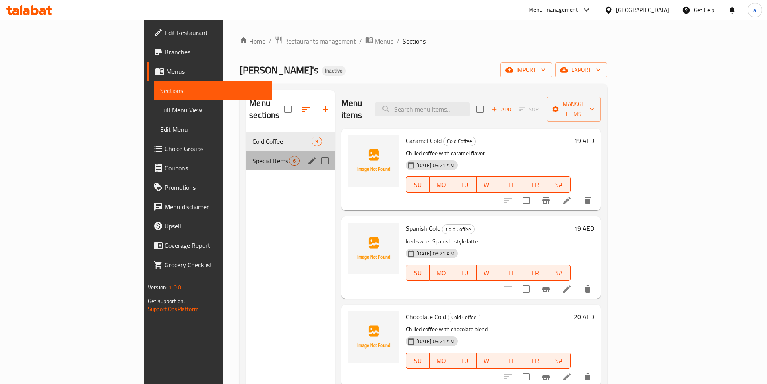
click at [246, 151] on div "Special Items 6" at bounding box center [290, 160] width 89 height 19
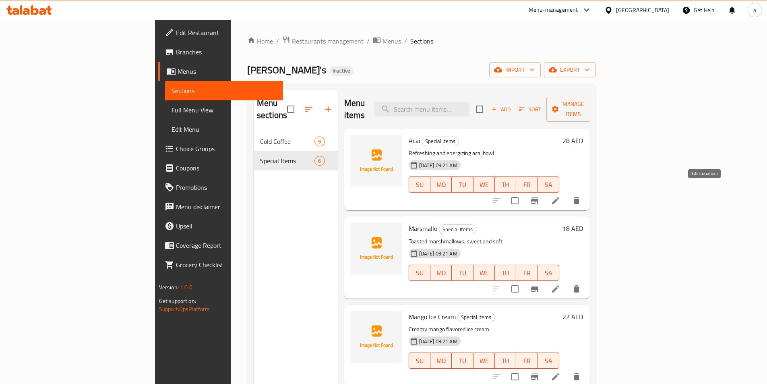
click at [560, 197] on icon at bounding box center [555, 200] width 7 height 7
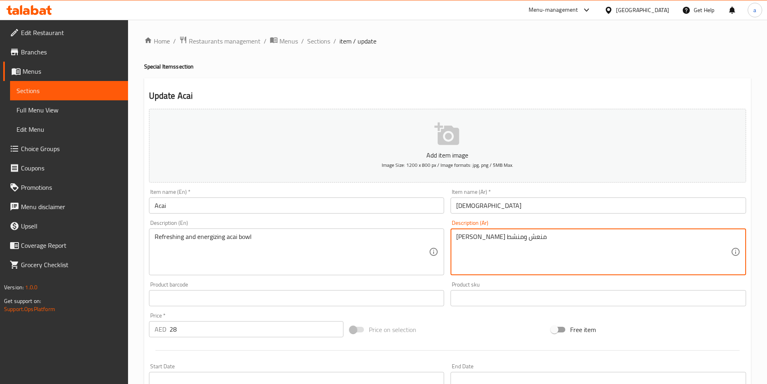
click at [519, 237] on textarea "جاط أكاي منعش ومنشط" at bounding box center [593, 252] width 275 height 38
click at [32, 86] on span "Sections" at bounding box center [69, 91] width 105 height 10
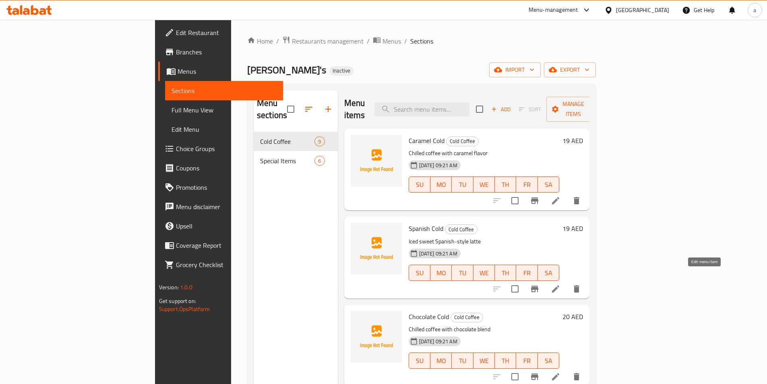
click at [561, 284] on icon at bounding box center [556, 289] width 10 height 10
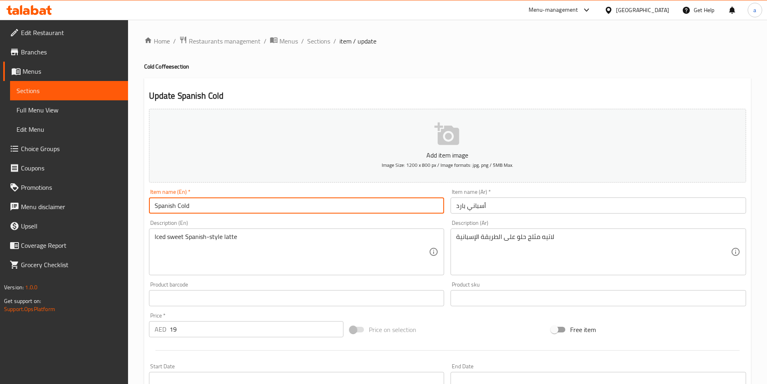
drag, startPoint x: 209, startPoint y: 213, endPoint x: 124, endPoint y: 209, distance: 84.3
click at [124, 209] on div "Edit Restaurant Branches Menus Sections Full Menu View Edit Menu Choice Groups …" at bounding box center [383, 294] width 767 height 549
click at [331, 292] on input "text" at bounding box center [297, 298] width 296 height 16
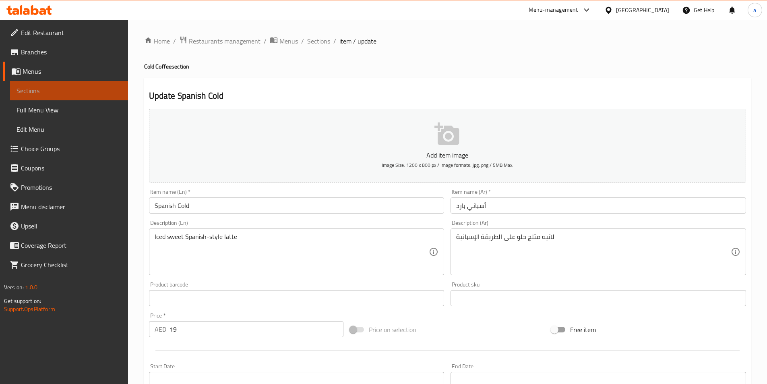
click at [22, 88] on span "Sections" at bounding box center [69, 91] width 105 height 10
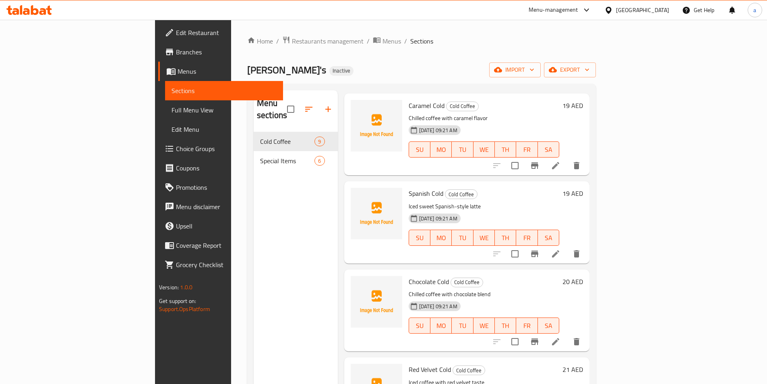
scroll to position [81, 0]
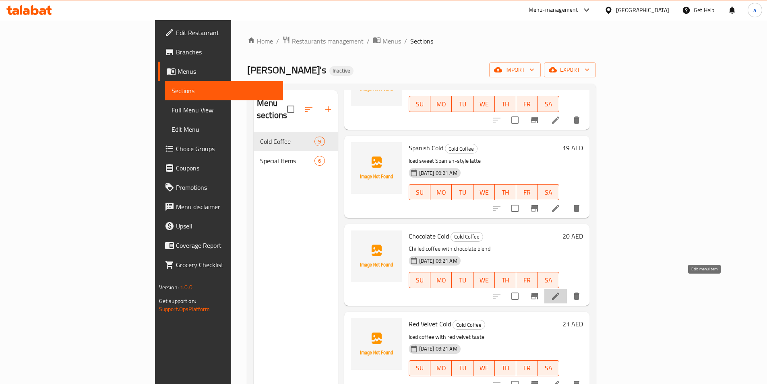
click at [561, 291] on icon at bounding box center [556, 296] width 10 height 10
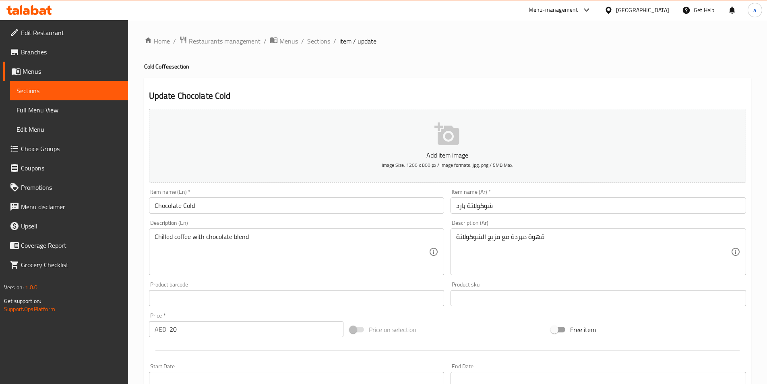
click at [24, 86] on span "Sections" at bounding box center [69, 91] width 105 height 10
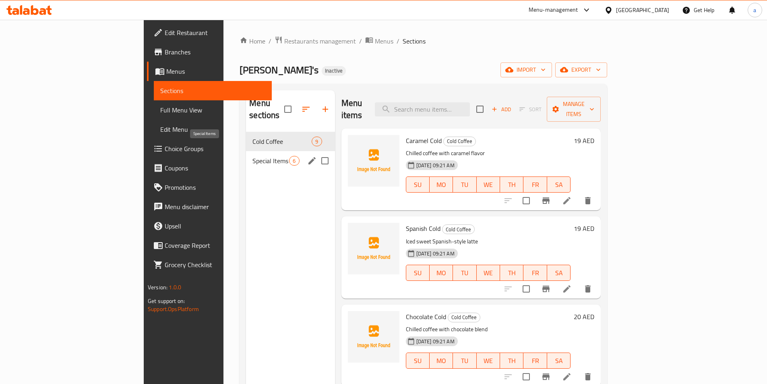
click at [253, 156] on span "Special Items" at bounding box center [271, 161] width 37 height 10
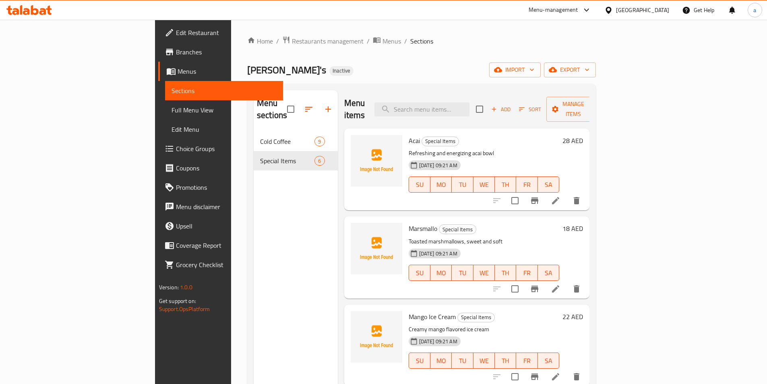
click at [561, 284] on icon at bounding box center [556, 289] width 10 height 10
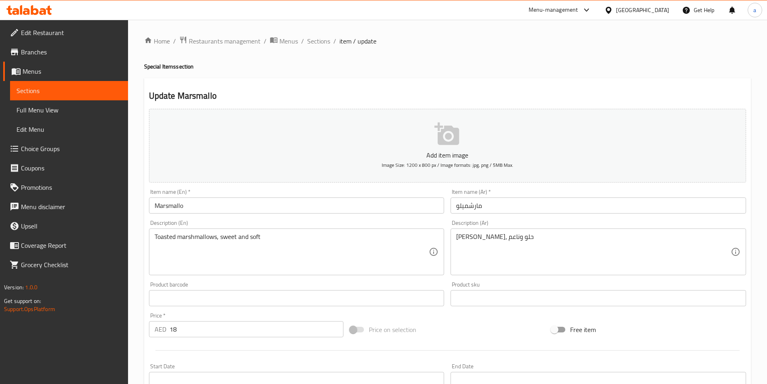
click at [38, 93] on span "Sections" at bounding box center [69, 91] width 105 height 10
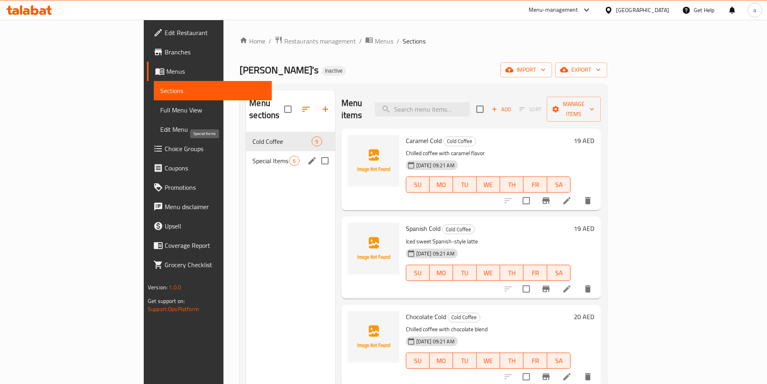
click at [253, 156] on span "Special Items" at bounding box center [271, 161] width 37 height 10
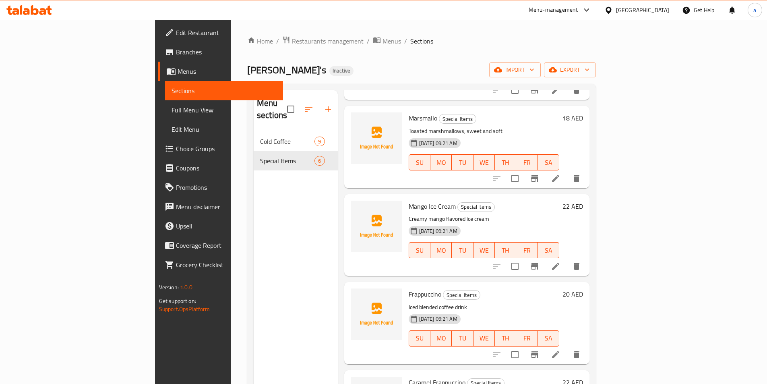
scroll to position [121, 0]
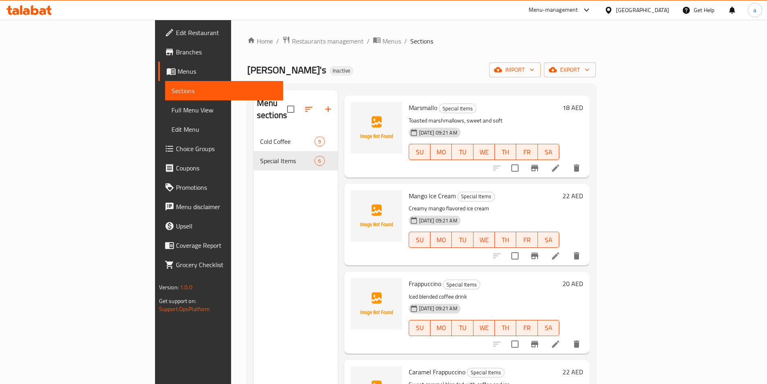
click at [567, 249] on li at bounding box center [556, 256] width 23 height 15
